Goal: Navigation & Orientation: Find specific page/section

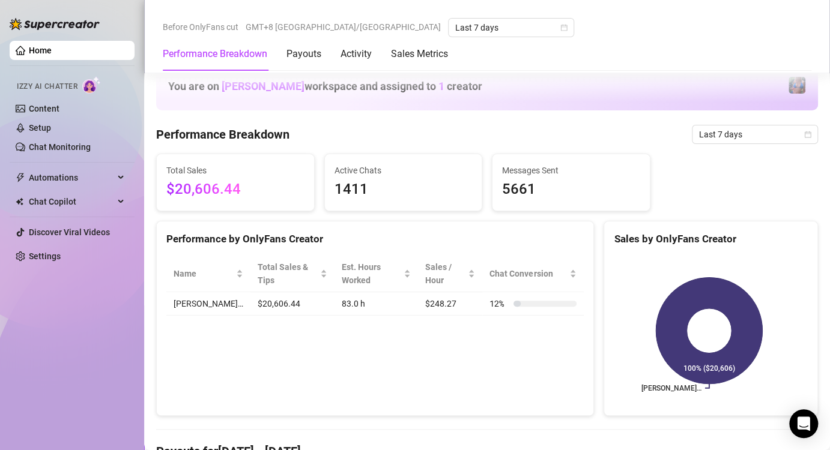
scroll to position [601, 0]
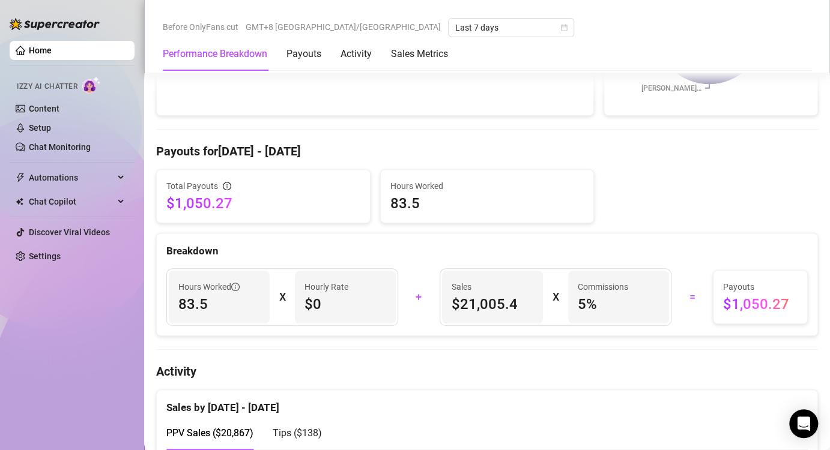
scroll to position [420, 0]
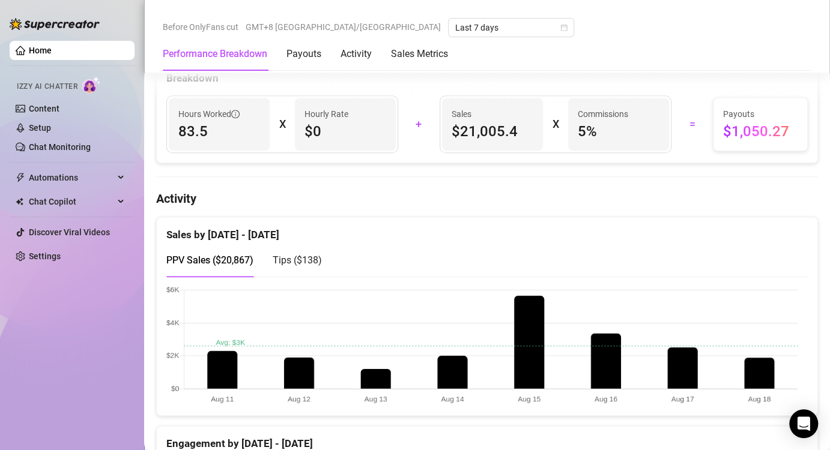
scroll to position [541, 0]
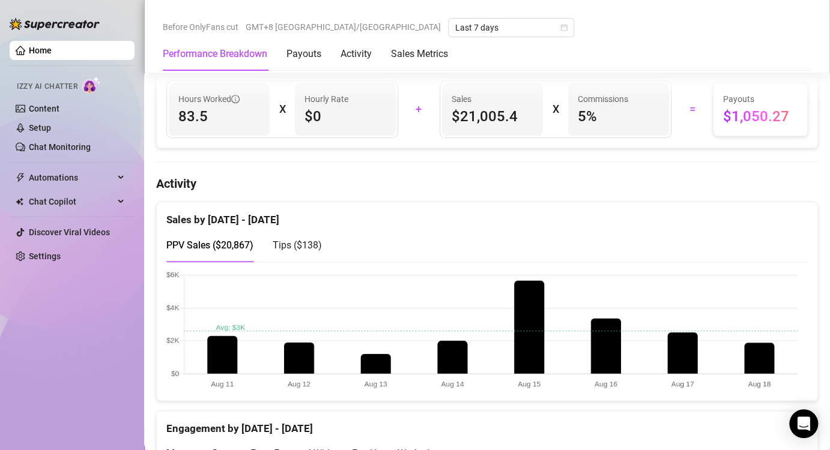
scroll to position [541, 0]
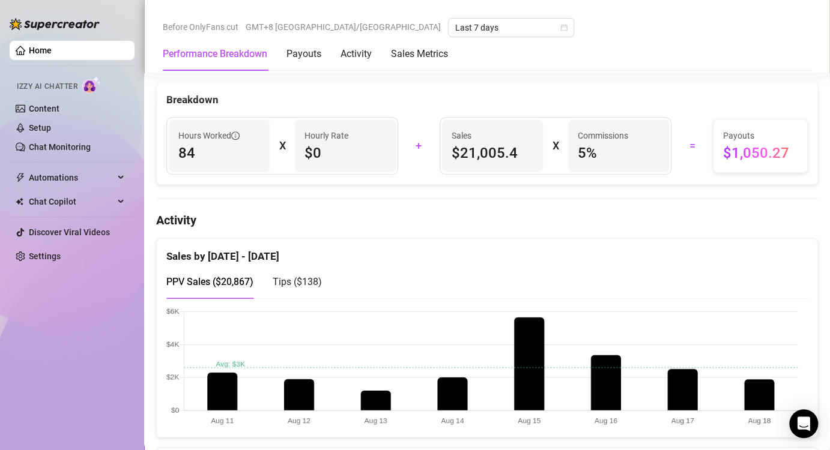
scroll to position [480, 0]
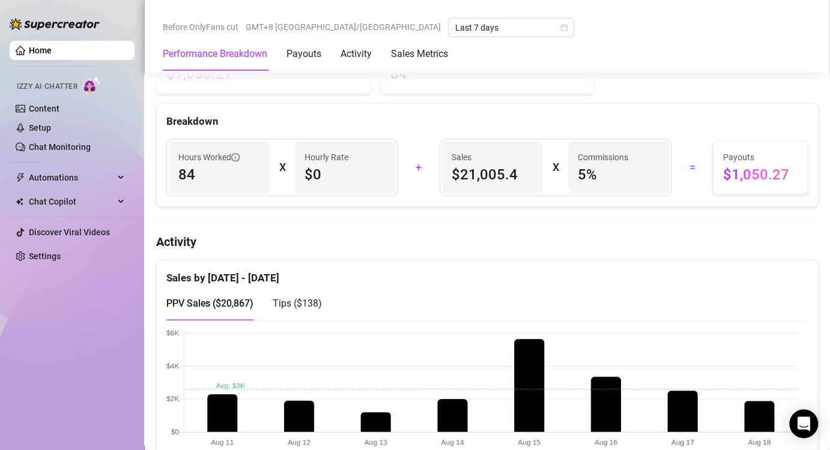
scroll to position [480, 0]
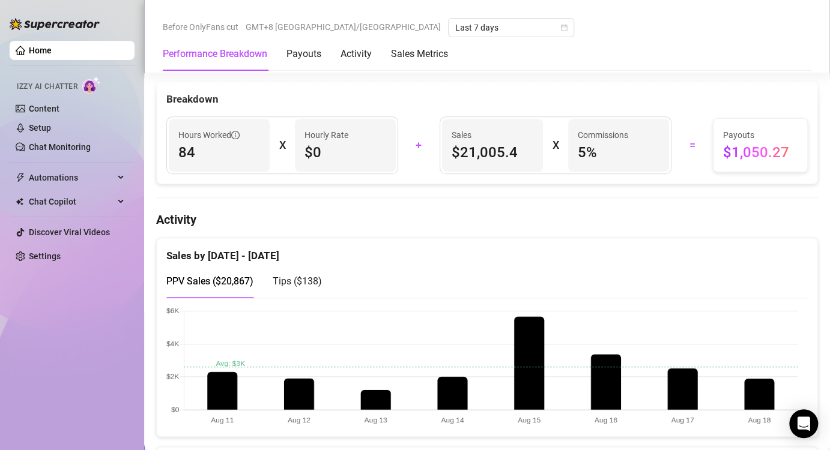
scroll to position [541, 0]
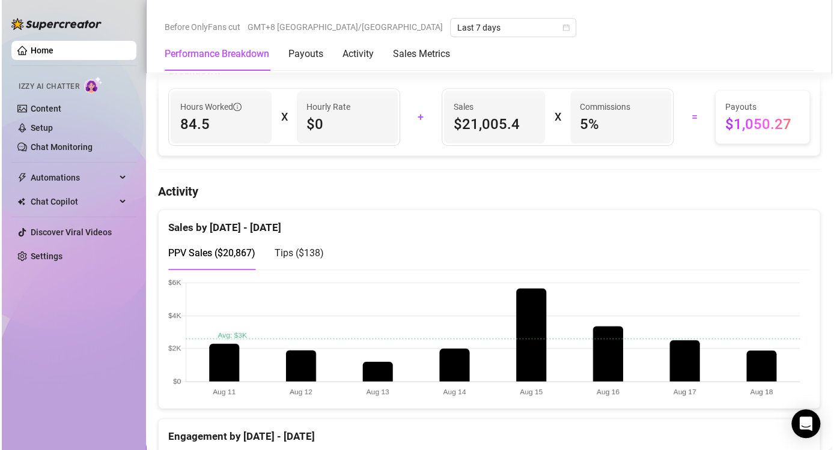
scroll to position [661, 0]
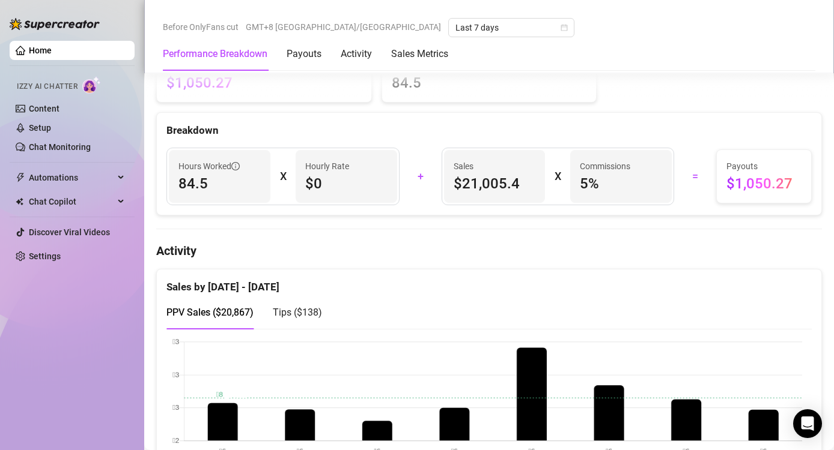
scroll to position [480, 0]
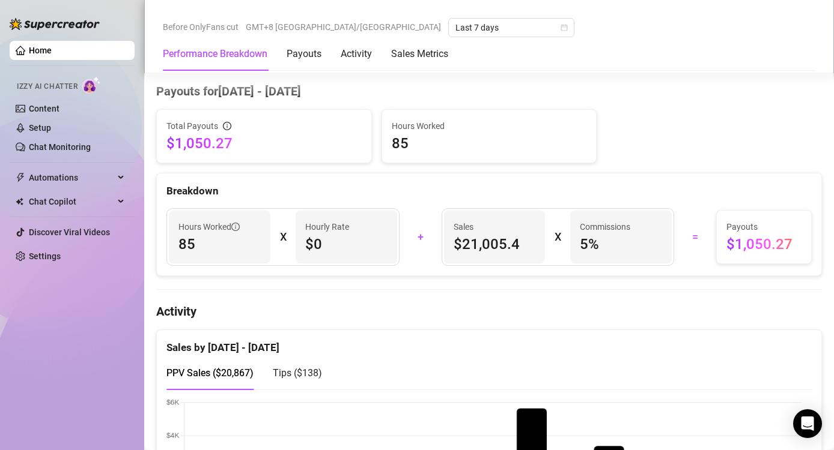
scroll to position [661, 0]
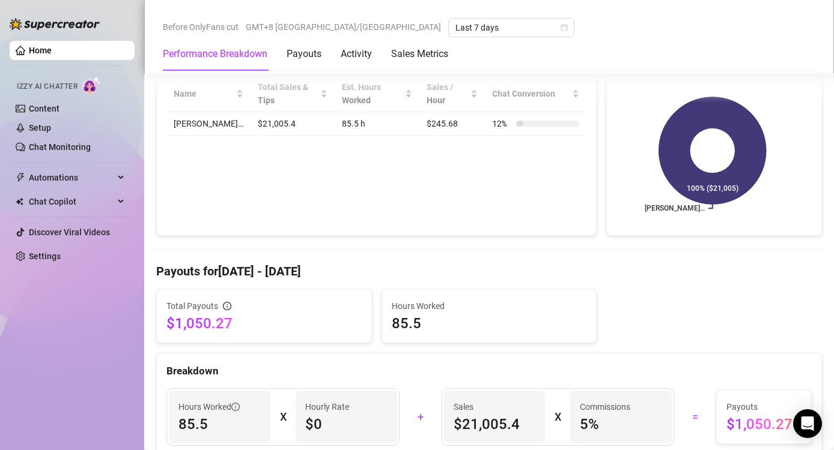
scroll to position [480, 0]
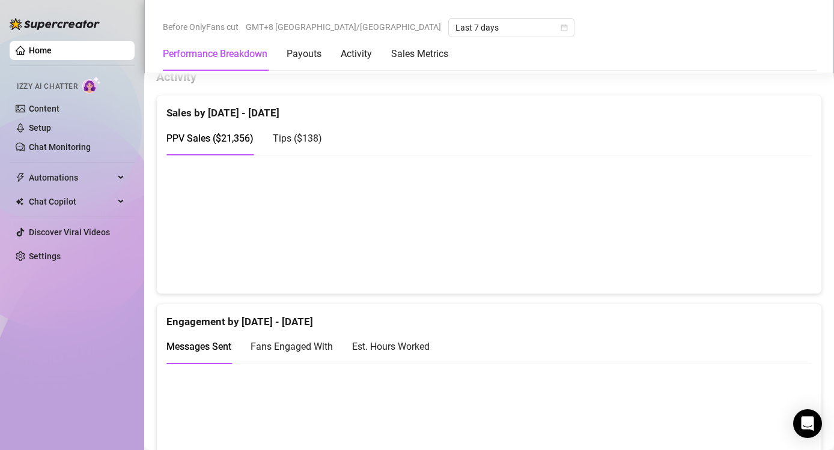
scroll to position [601, 0]
